Goal: Communication & Community: Connect with others

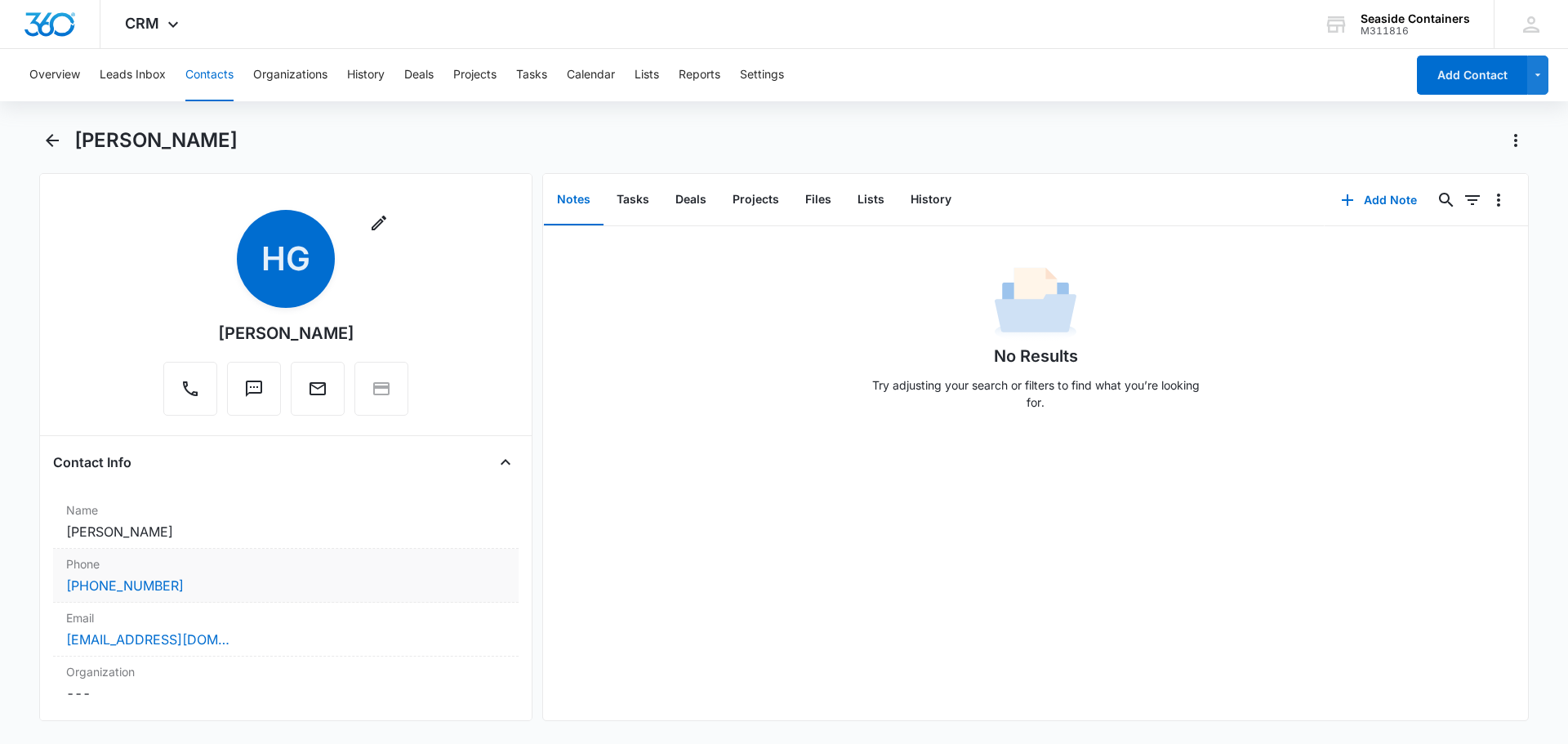
scroll to position [245, 0]
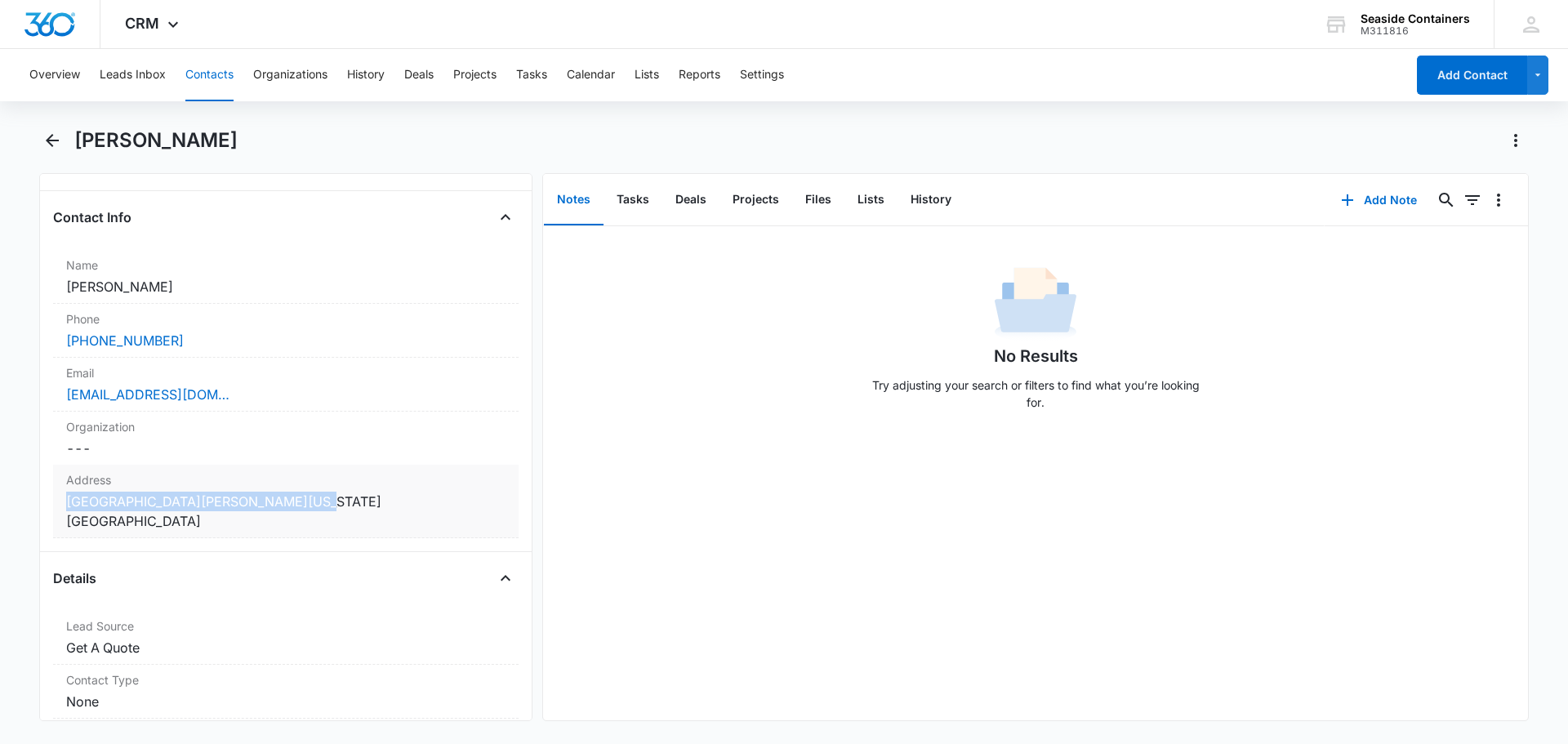
drag, startPoint x: 66, startPoint y: 500, endPoint x: 292, endPoint y: 498, distance: 226.0
click at [292, 498] on dd "Cancel Save Changes 1243 River Ranch Dr Bandera Texas 78003 USA" at bounding box center [285, 511] width 440 height 39
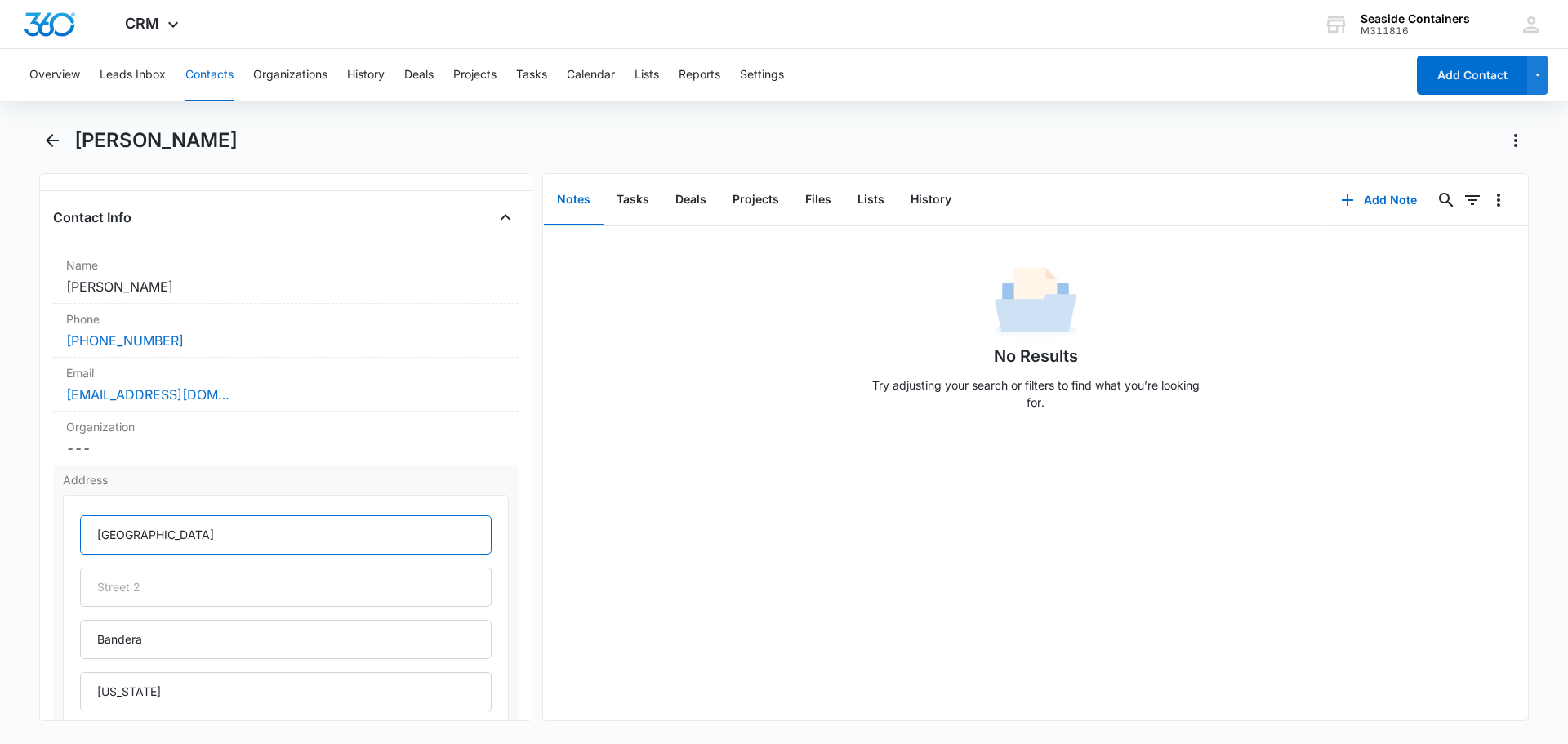
drag, startPoint x: 94, startPoint y: 534, endPoint x: 215, endPoint y: 529, distance: 121.1
click at [215, 529] on input "1243 River Ranch Dr" at bounding box center [285, 534] width 411 height 39
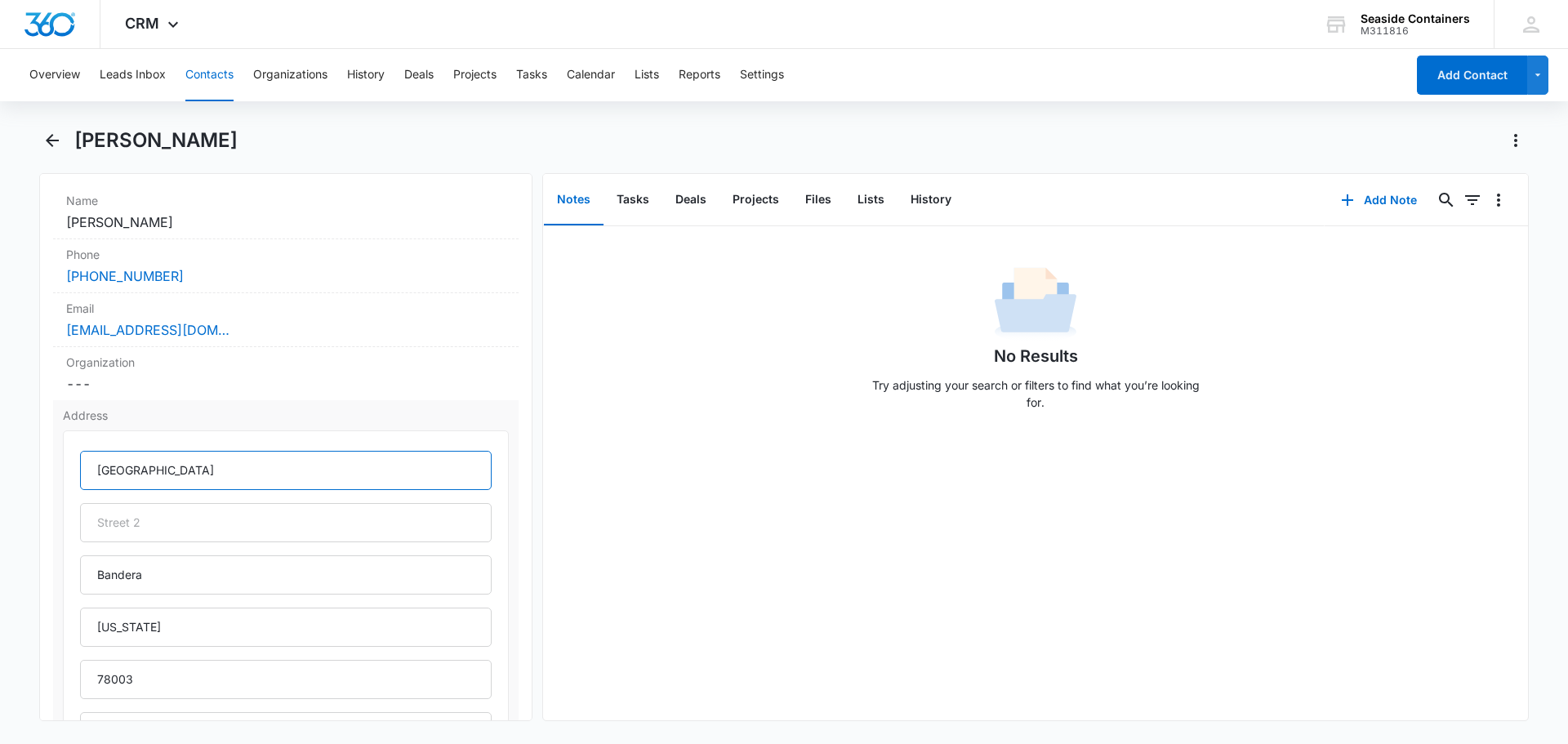
scroll to position [0, 0]
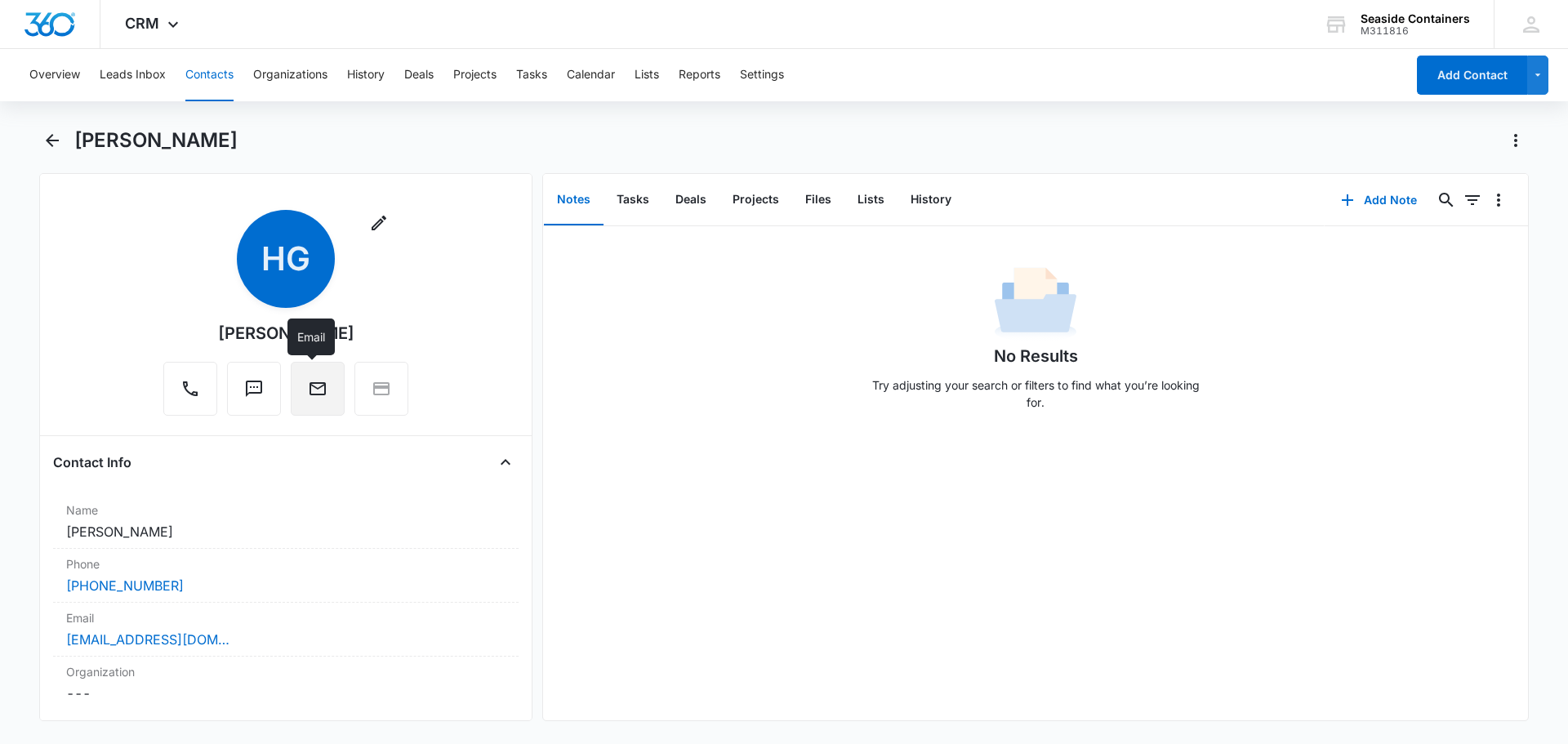
click at [311, 386] on icon "Email" at bounding box center [318, 389] width 20 height 20
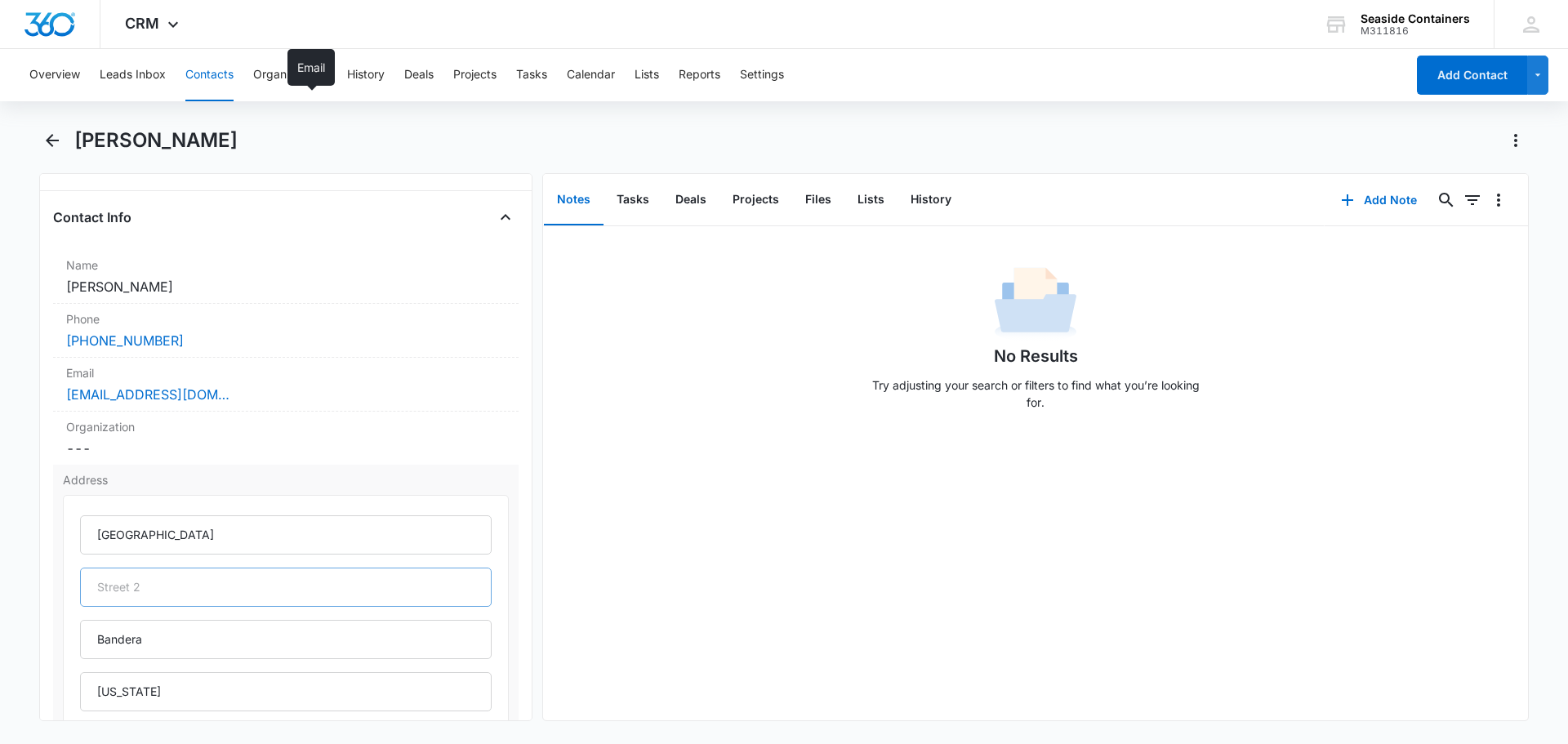
scroll to position [490, 0]
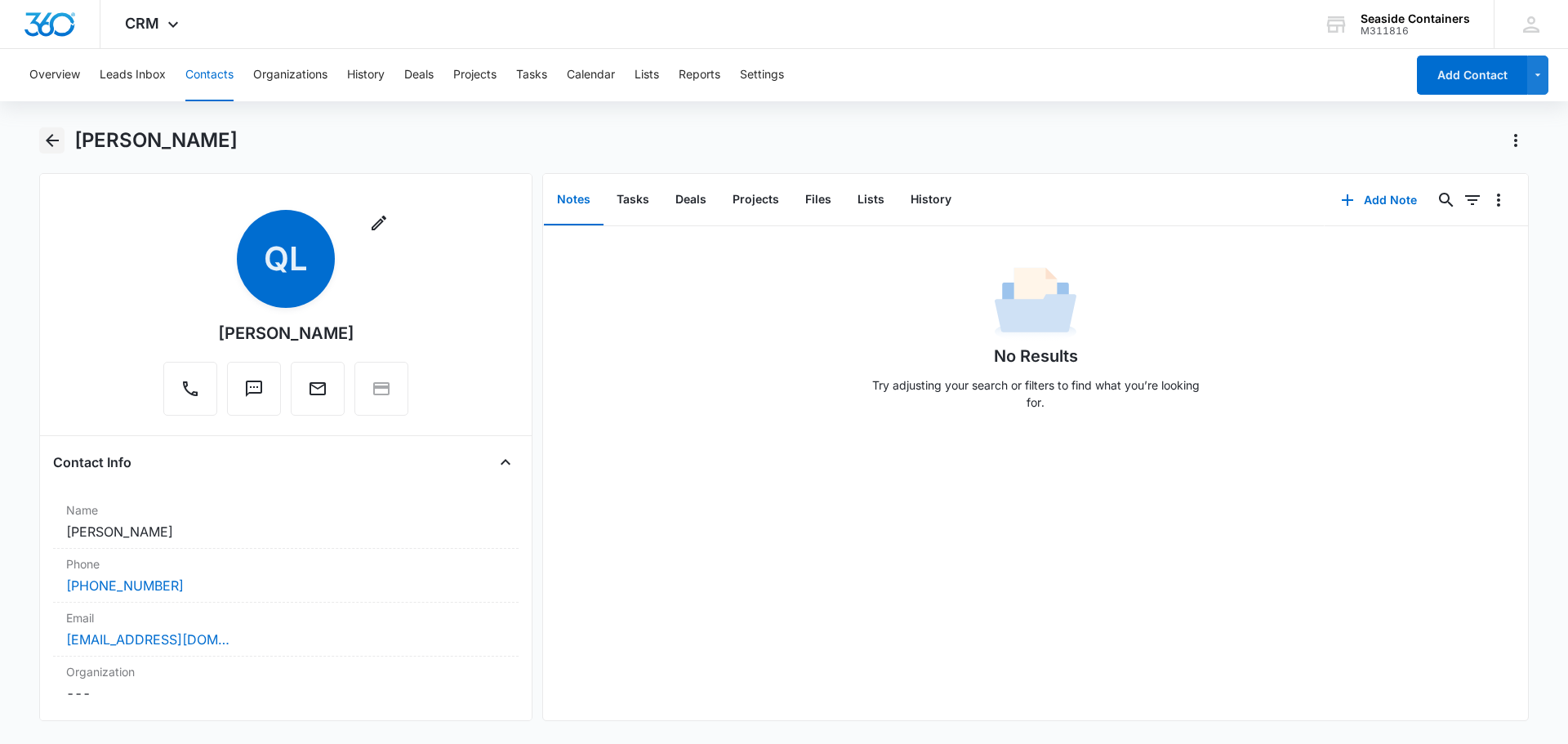
click at [54, 139] on icon "Back" at bounding box center [52, 140] width 20 height 20
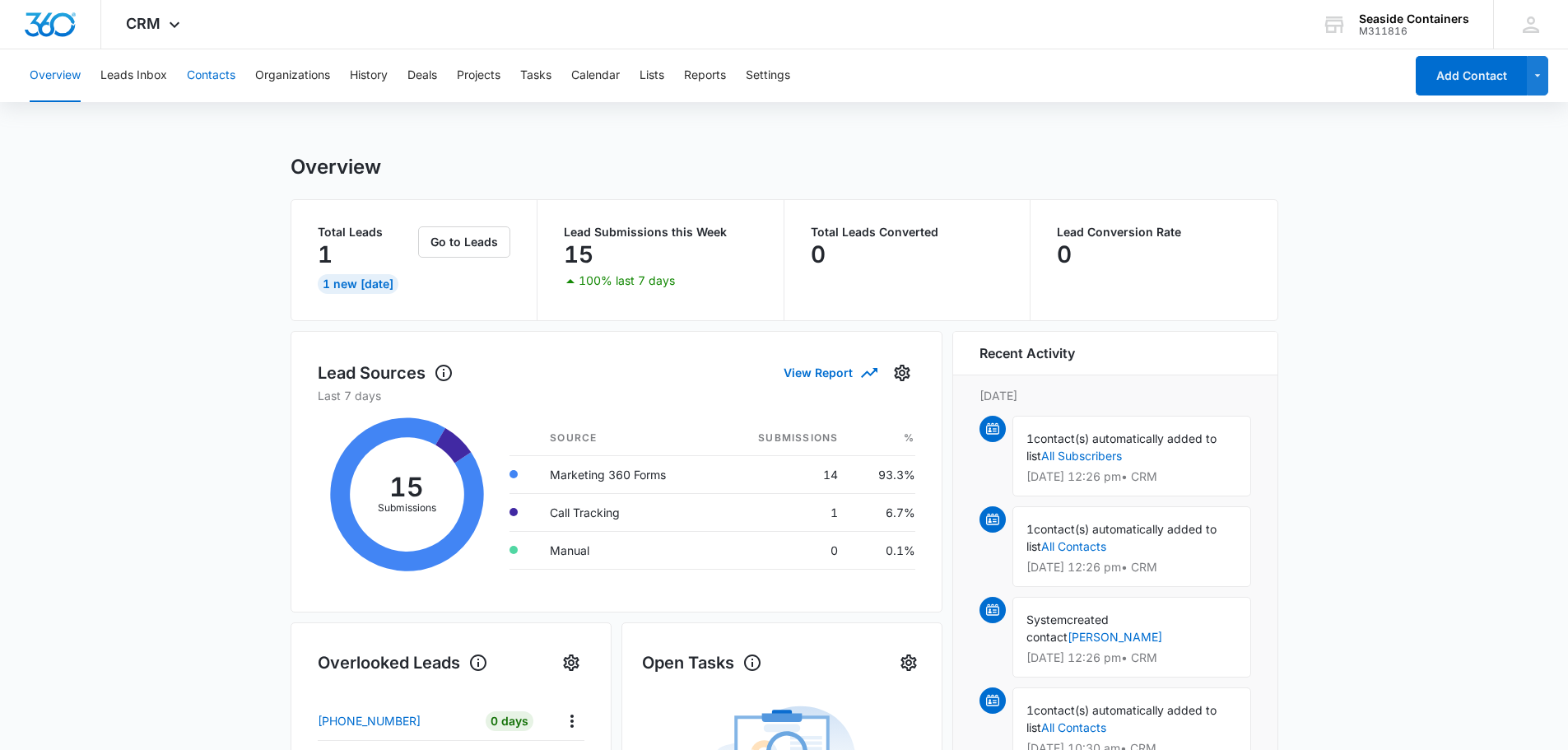
click at [207, 73] on button "Contacts" at bounding box center [211, 75] width 48 height 53
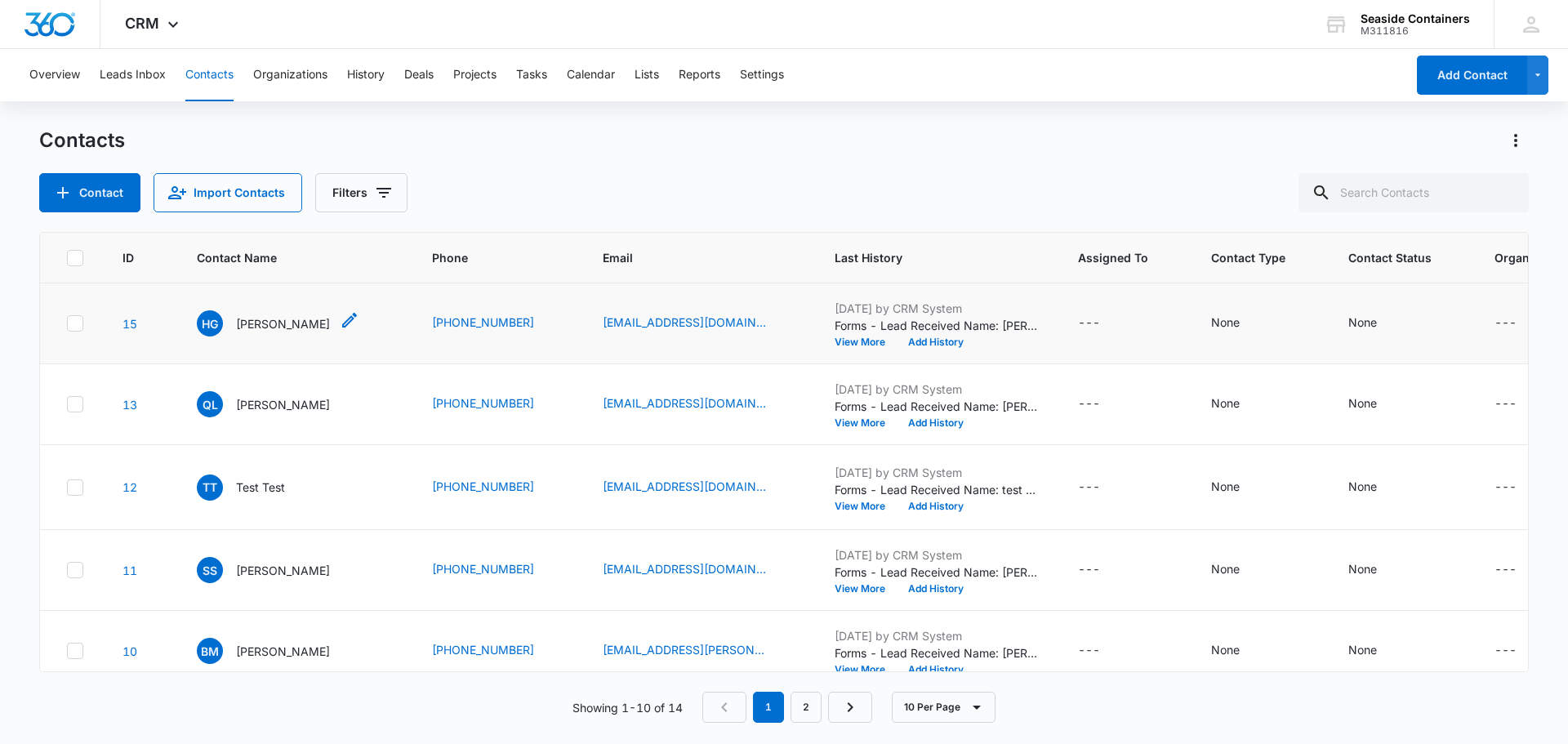
click at [275, 332] on p "[PERSON_NAME]" at bounding box center [283, 323] width 94 height 17
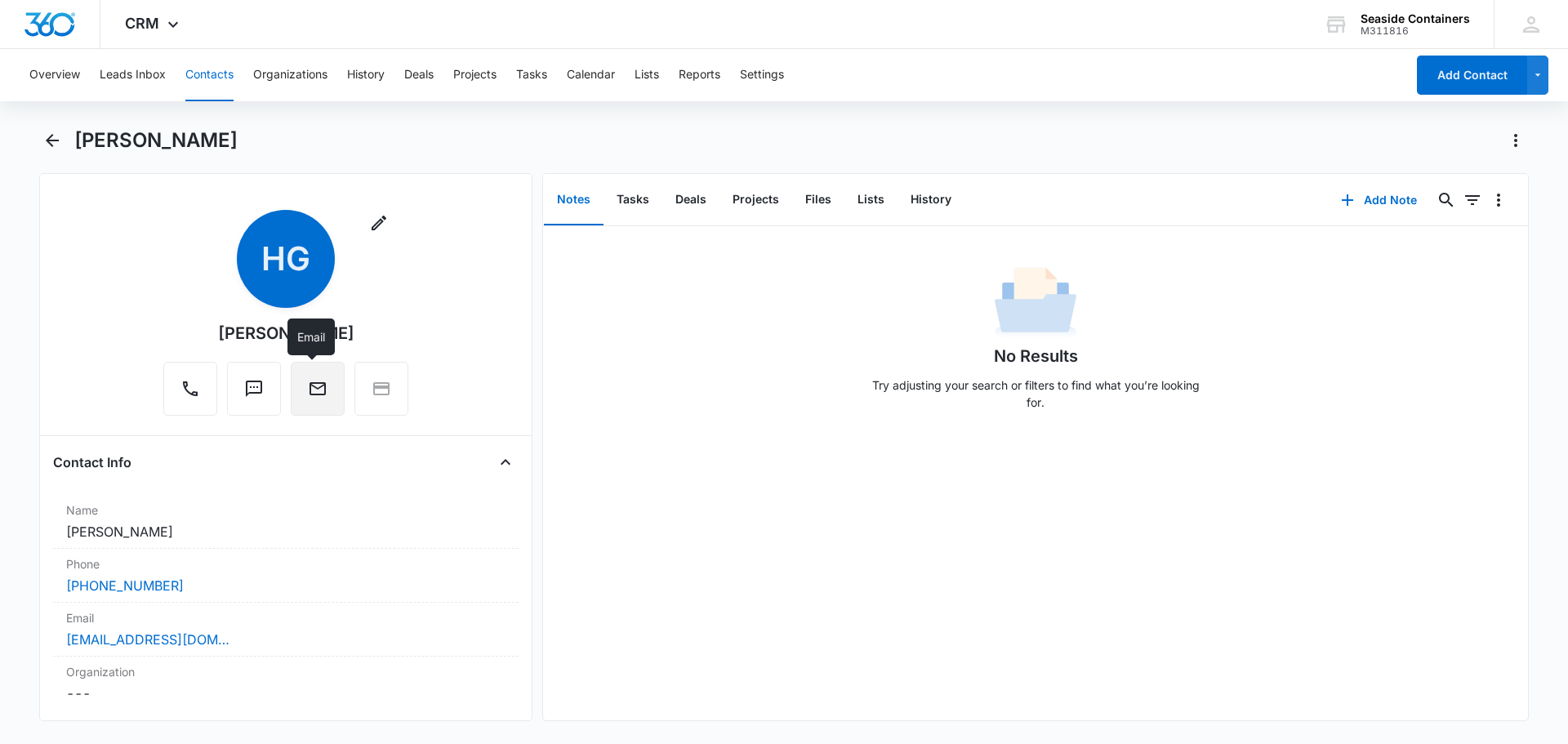
click at [313, 384] on icon "Email" at bounding box center [318, 388] width 16 height 13
click at [246, 388] on icon "Text" at bounding box center [254, 389] width 16 height 16
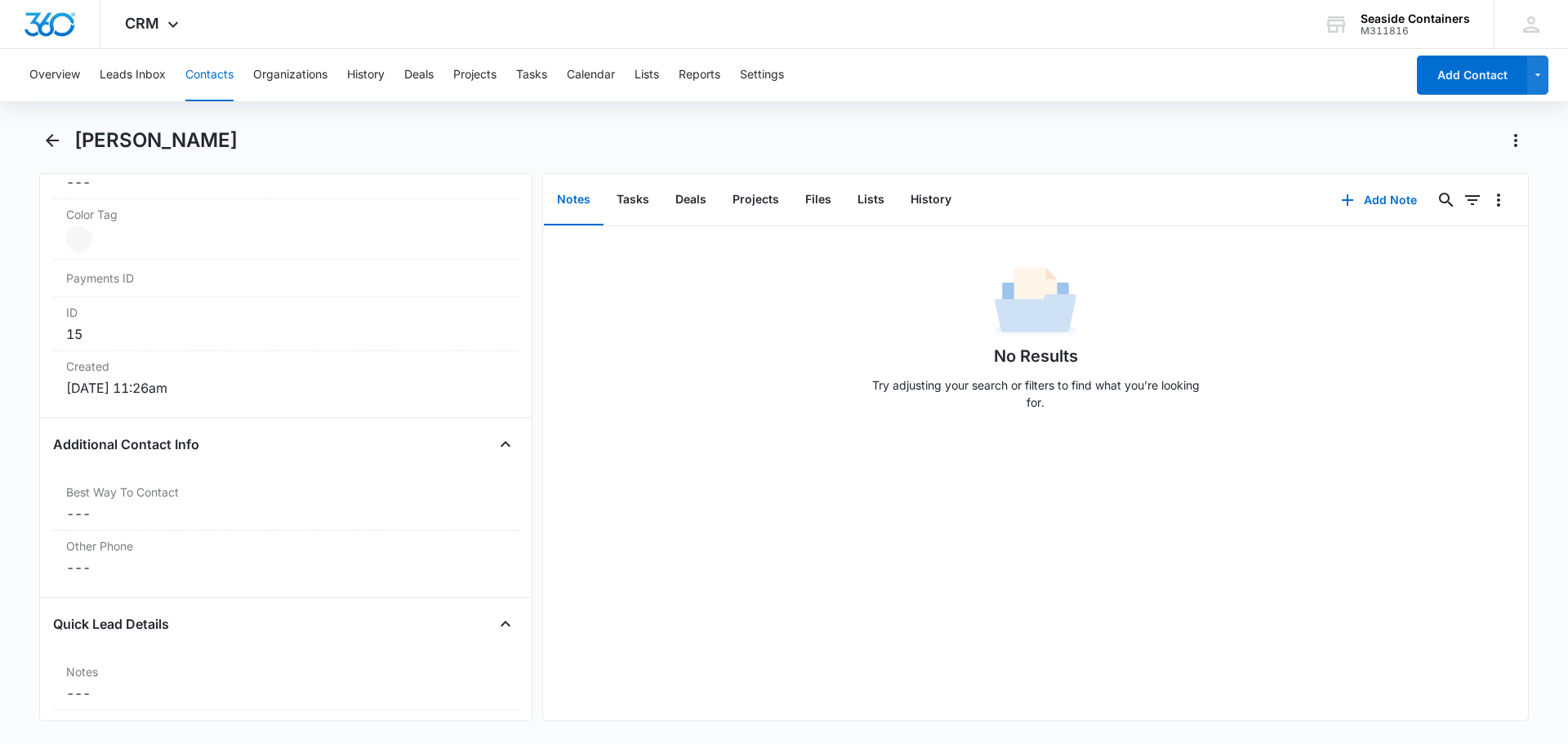
scroll to position [1469, 0]
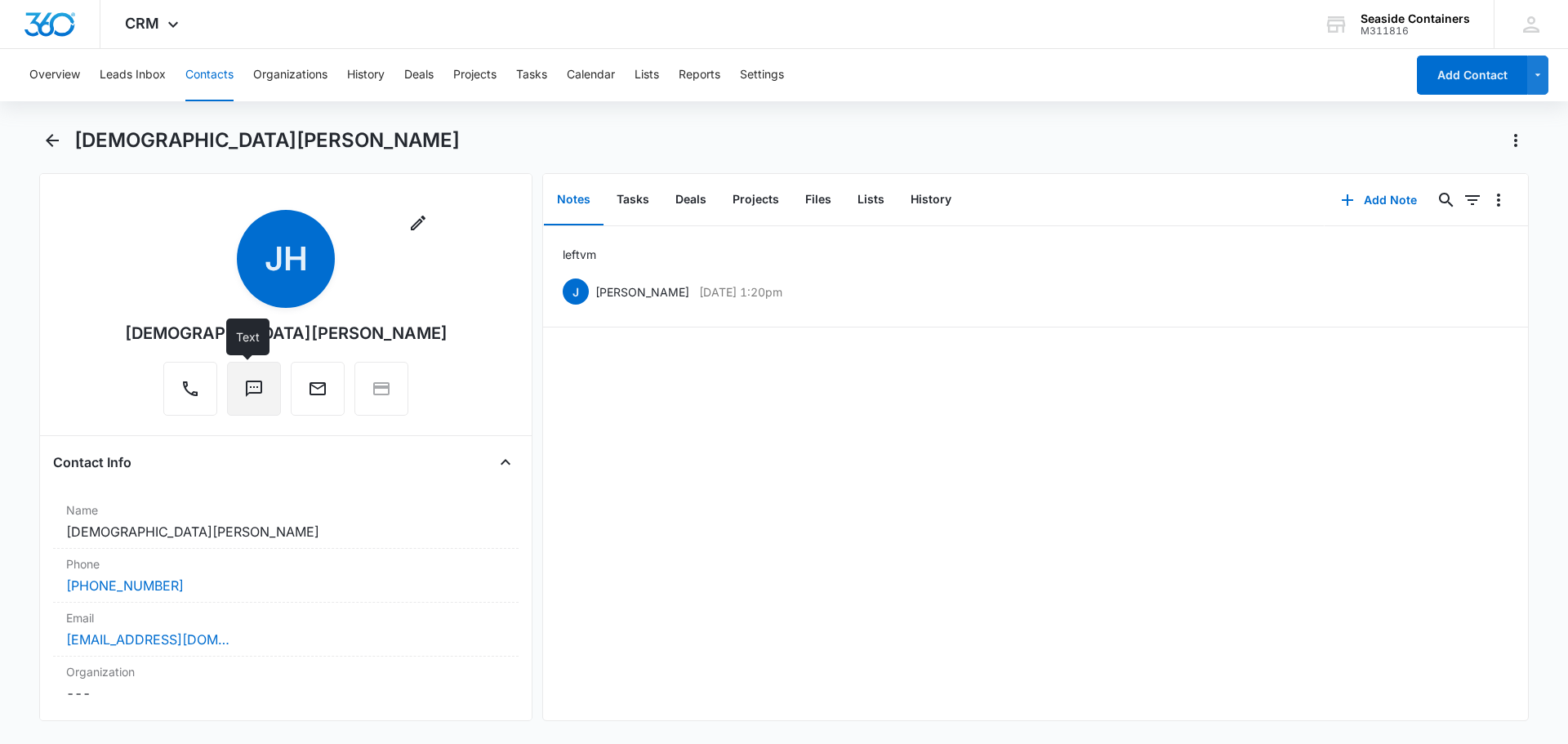
click at [244, 391] on icon "Text" at bounding box center [254, 389] width 20 height 20
